Goal: Transaction & Acquisition: Subscribe to service/newsletter

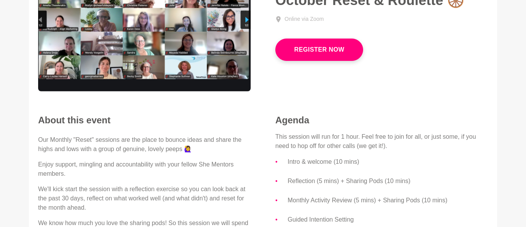
scroll to position [114, 0]
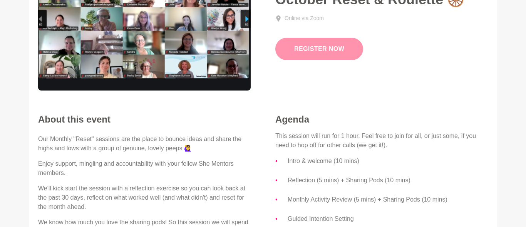
click at [328, 46] on button "Register Now" at bounding box center [320, 49] width 88 height 22
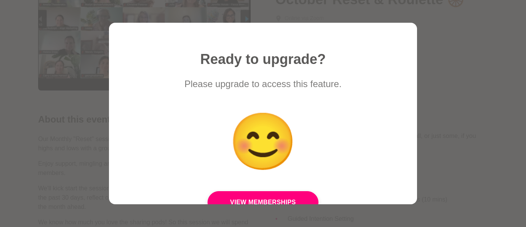
scroll to position [53, 0]
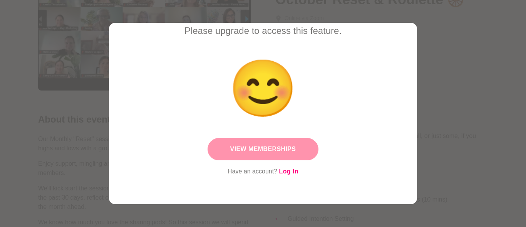
click at [291, 148] on link "View Memberships" at bounding box center [263, 149] width 111 height 22
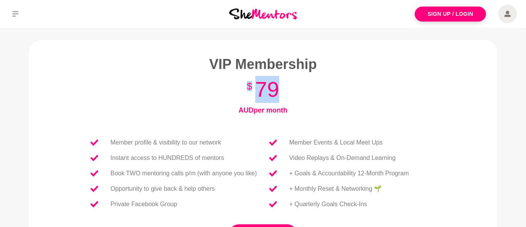
drag, startPoint x: 304, startPoint y: 75, endPoint x: 309, endPoint y: 104, distance: 29.0
click at [309, 104] on section "VIP Membership VIP Membership $ 79 AUD per month Or get two months free with ou…" at bounding box center [263, 160] width 395 height 210
drag, startPoint x: 301, startPoint y: 97, endPoint x: 315, endPoint y: 109, distance: 18.3
click at [315, 109] on section "VIP Membership VIP Membership $ 79 AUD per month Or get two months free with ou…" at bounding box center [263, 160] width 395 height 210
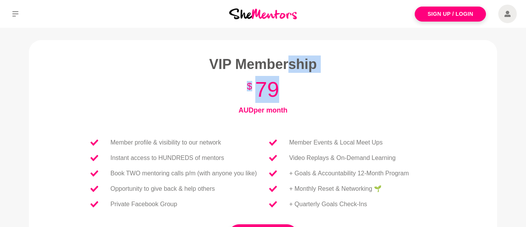
click at [315, 109] on h4 "AUD per month" at bounding box center [263, 110] width 370 height 9
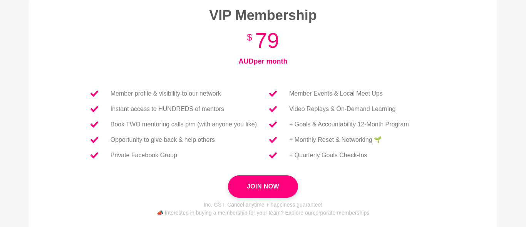
scroll to position [69, 0]
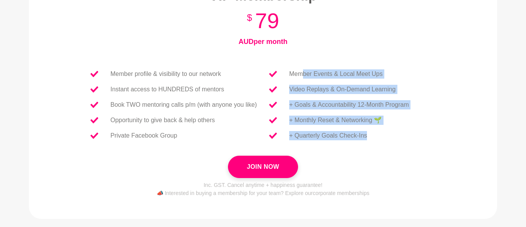
drag, startPoint x: 302, startPoint y: 86, endPoint x: 375, endPoint y: 145, distance: 94.2
click at [375, 145] on div "Member Events & Local Meet Ups Video Replays & On-Demand Learning + Goals & Acc…" at bounding box center [355, 105] width 185 height 102
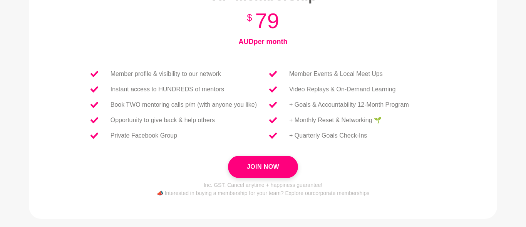
drag, startPoint x: 334, startPoint y: 91, endPoint x: 373, endPoint y: 138, distance: 61.1
click at [373, 138] on ul "Member Events & Local Meet Ups Video Replays & On-Demand Learning + Goals & Acc…" at bounding box center [339, 104] width 152 height 77
click at [373, 138] on li "+ Quarterly Goals Check-Ins" at bounding box center [339, 135] width 152 height 15
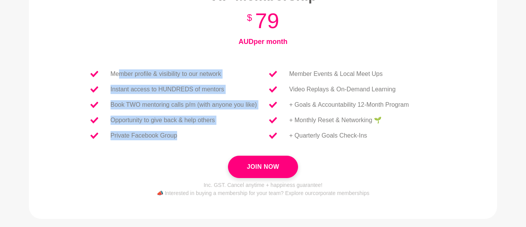
drag, startPoint x: 117, startPoint y: 72, endPoint x: 192, endPoint y: 147, distance: 105.7
click at [192, 147] on div "Member profile & visibility to our network Instant access to HUNDREDS of mentor…" at bounding box center [170, 105] width 185 height 102
drag, startPoint x: 156, startPoint y: 82, endPoint x: 195, endPoint y: 139, distance: 69.6
click at [195, 139] on ul "Member profile & visibility to our network Instant access to HUNDREDS of mentor…" at bounding box center [173, 104] width 179 height 77
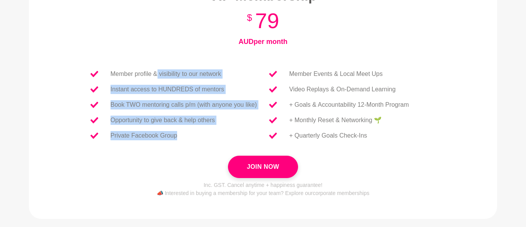
click at [195, 139] on li "Private Facebook Group" at bounding box center [173, 135] width 179 height 15
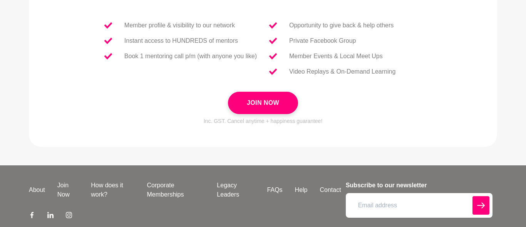
scroll to position [316, 0]
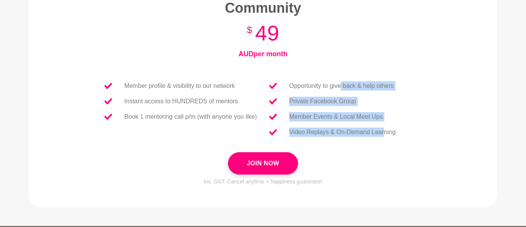
drag, startPoint x: 344, startPoint y: 85, endPoint x: 389, endPoint y: 137, distance: 68.5
click at [389, 137] on ul "Opportunity to give back & help others Private Facebook Group Member Events & L…" at bounding box center [332, 109] width 139 height 62
click at [389, 137] on li "Video Replays & On-Demand Learning" at bounding box center [332, 131] width 139 height 15
drag, startPoint x: 353, startPoint y: 82, endPoint x: 392, endPoint y: 136, distance: 66.2
click at [392, 136] on ul "Opportunity to give back & help others Private Facebook Group Member Events & L…" at bounding box center [332, 109] width 139 height 62
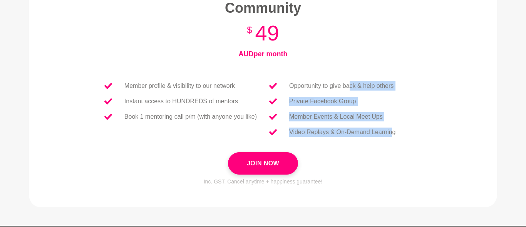
click at [392, 136] on p "Video Replays & On-Demand Learning" at bounding box center [342, 132] width 106 height 9
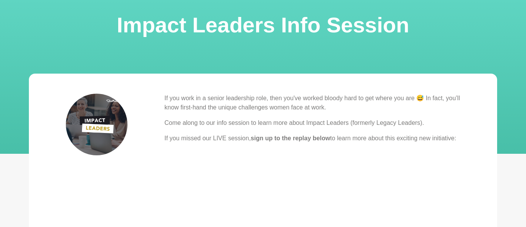
scroll to position [52, 0]
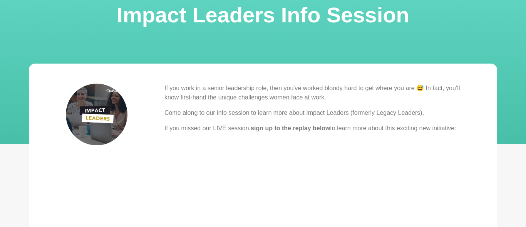
drag, startPoint x: 260, startPoint y: 110, endPoint x: 281, endPoint y: 136, distance: 33.0
click at [281, 133] on p "If you missed our LIVE session, sign up to the replay below to learn more about…" at bounding box center [313, 128] width 296 height 9
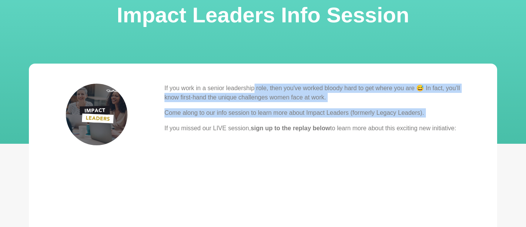
drag, startPoint x: 262, startPoint y: 114, endPoint x: 282, endPoint y: 136, distance: 30.0
click at [282, 133] on p "If you missed our LIVE session, sign up to the replay below to learn more about…" at bounding box center [313, 128] width 296 height 9
